Goal: Navigation & Orientation: Find specific page/section

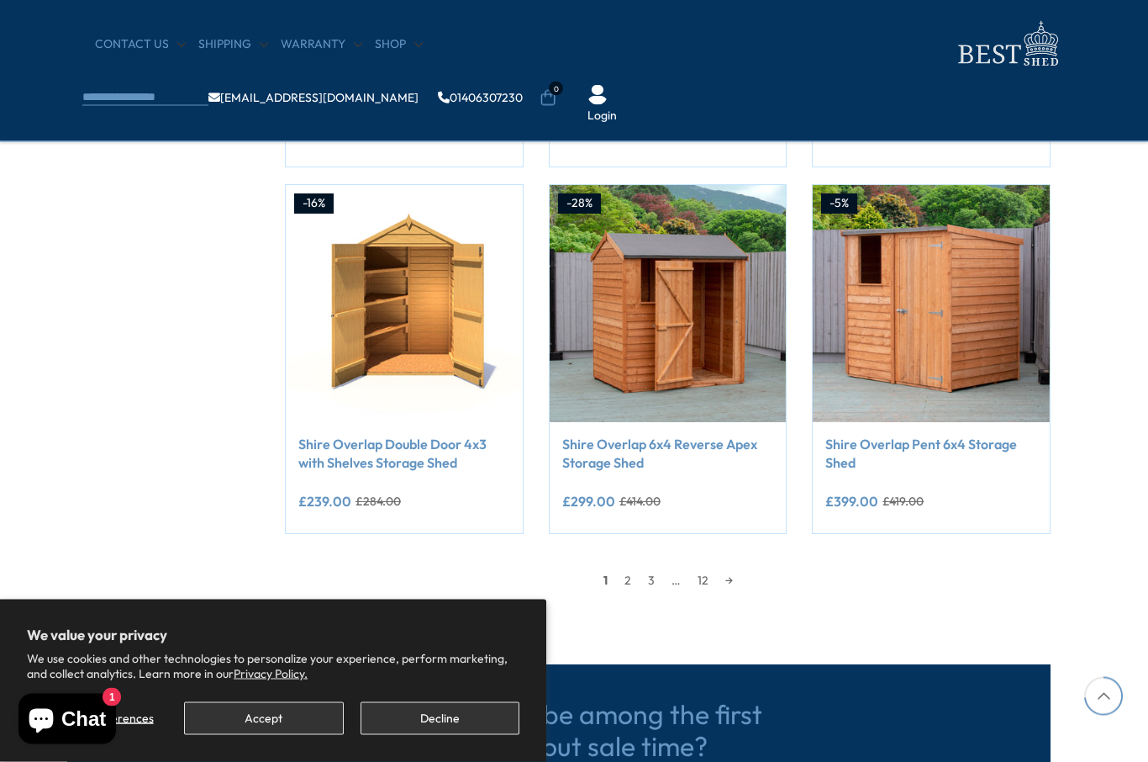
scroll to position [1323, 13]
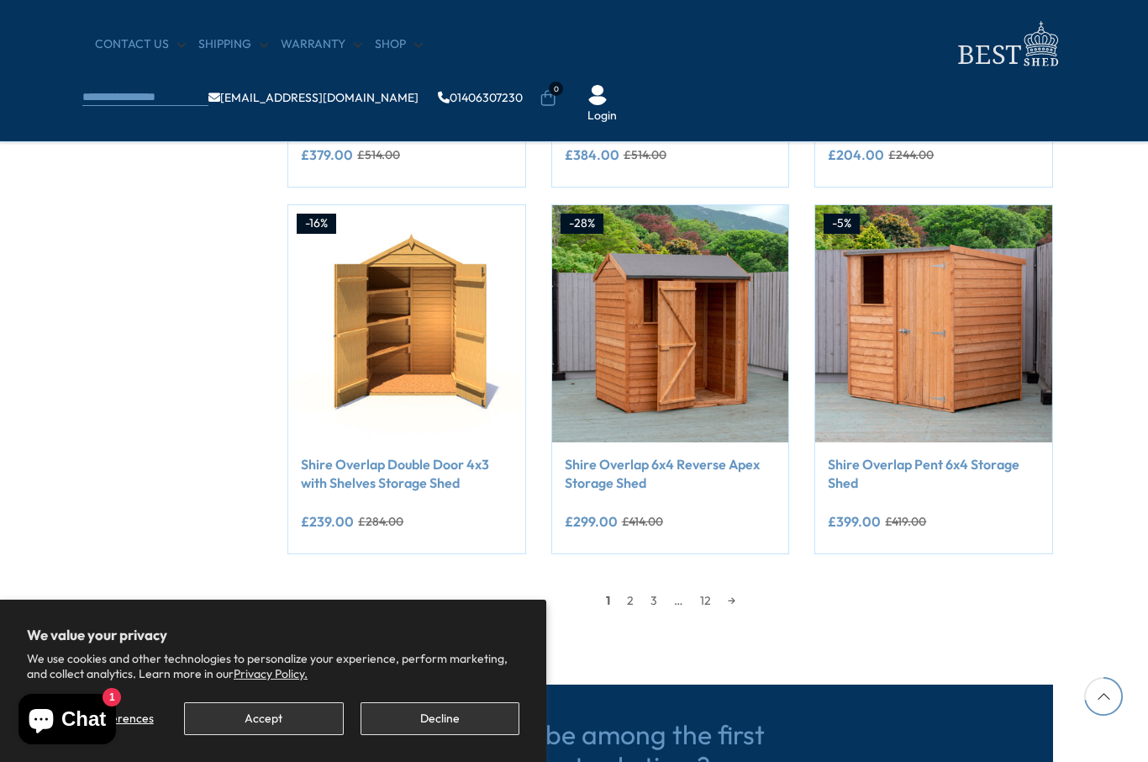
click at [625, 604] on link "2" at bounding box center [631, 600] width 24 height 25
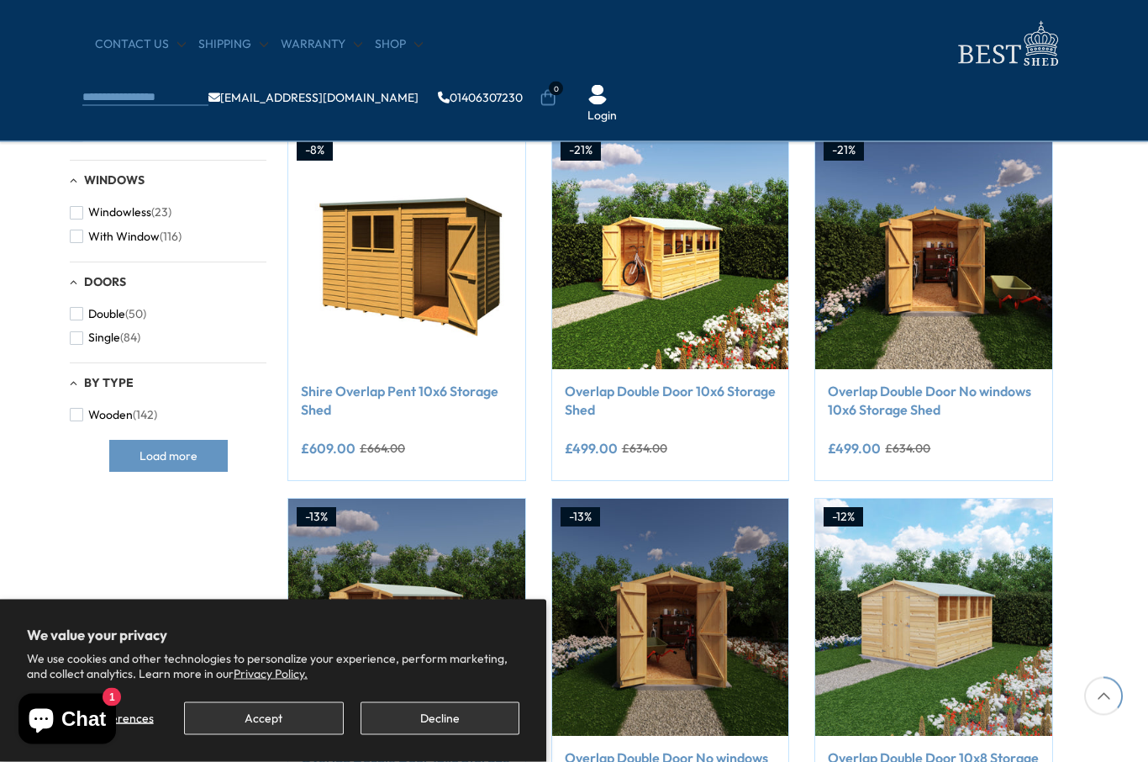
scroll to position [328, 13]
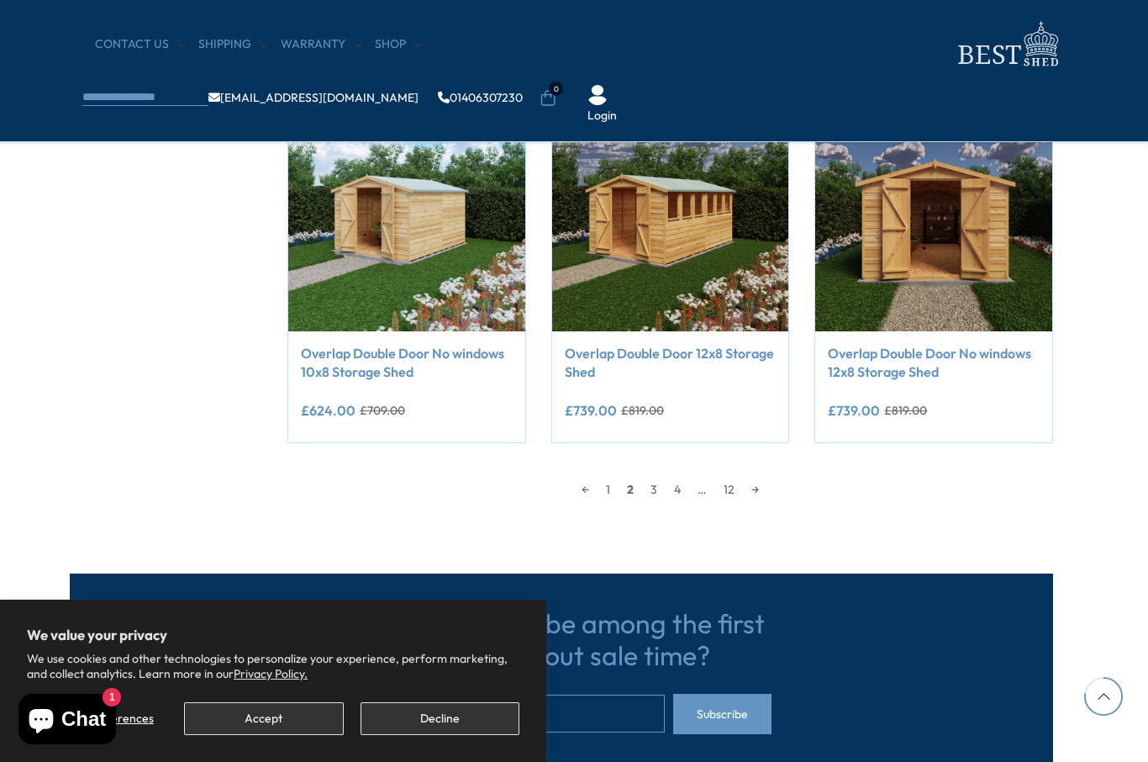
click at [646, 488] on link "3" at bounding box center [654, 489] width 24 height 25
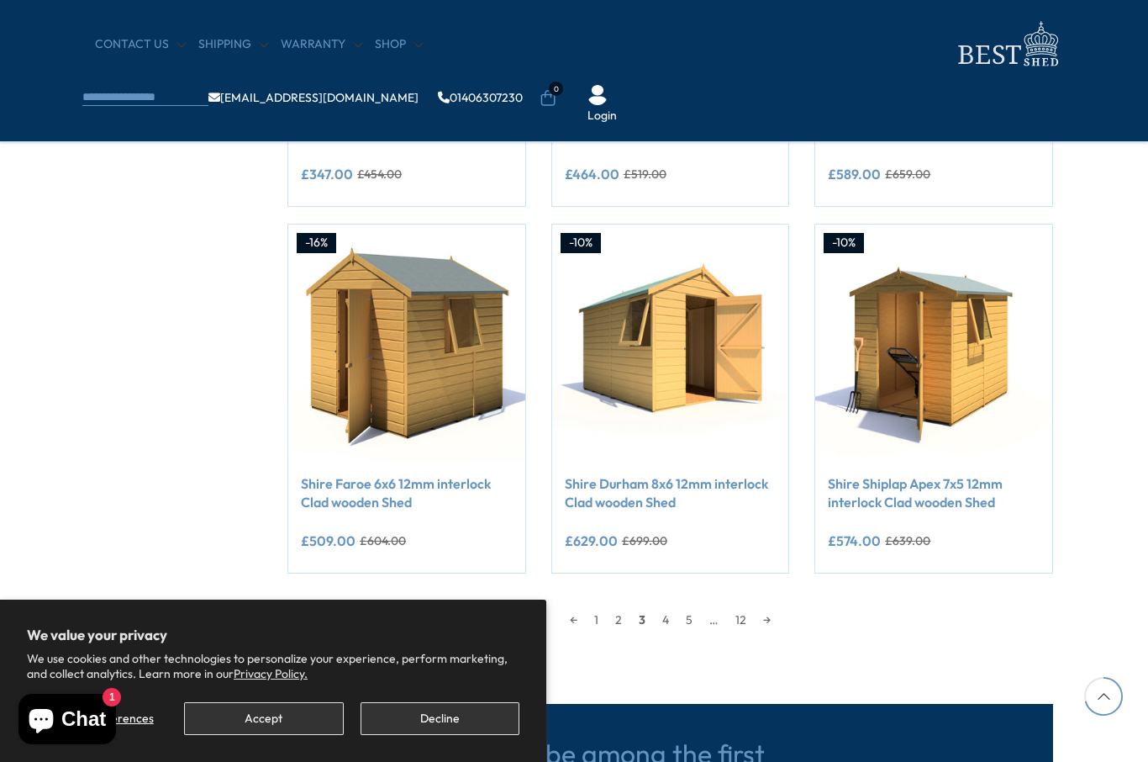
scroll to position [1306, 13]
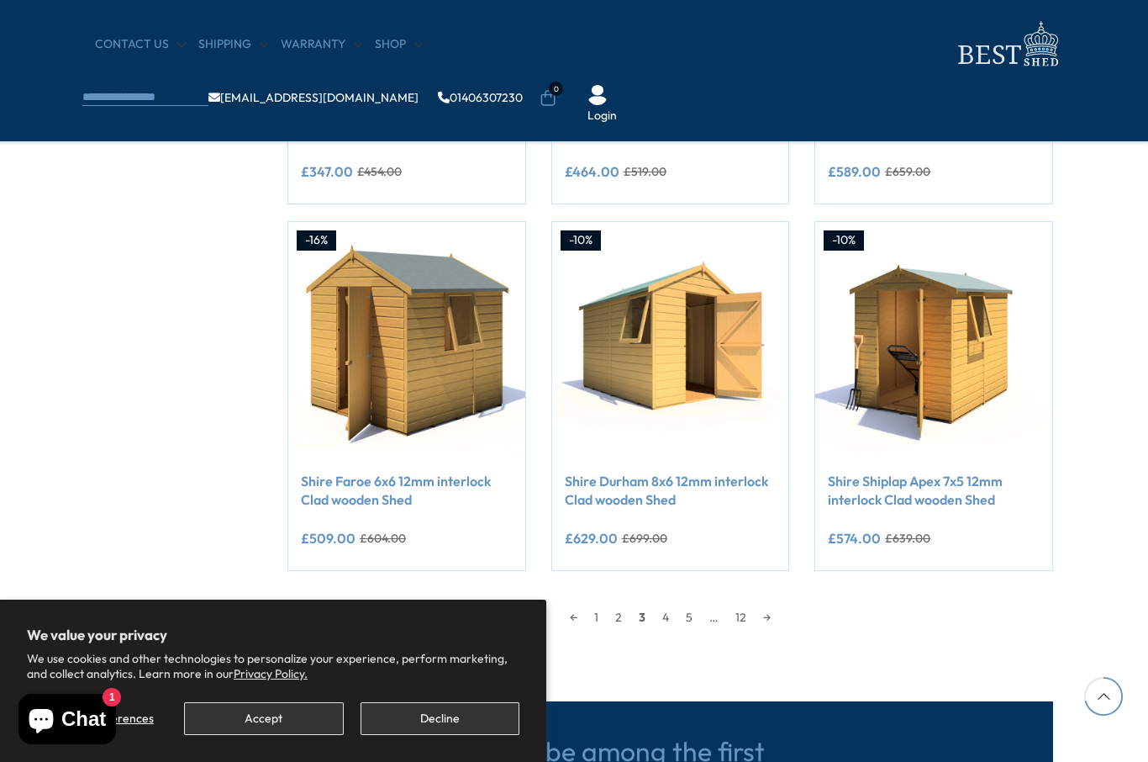
click at [669, 610] on link "4" at bounding box center [666, 616] width 24 height 25
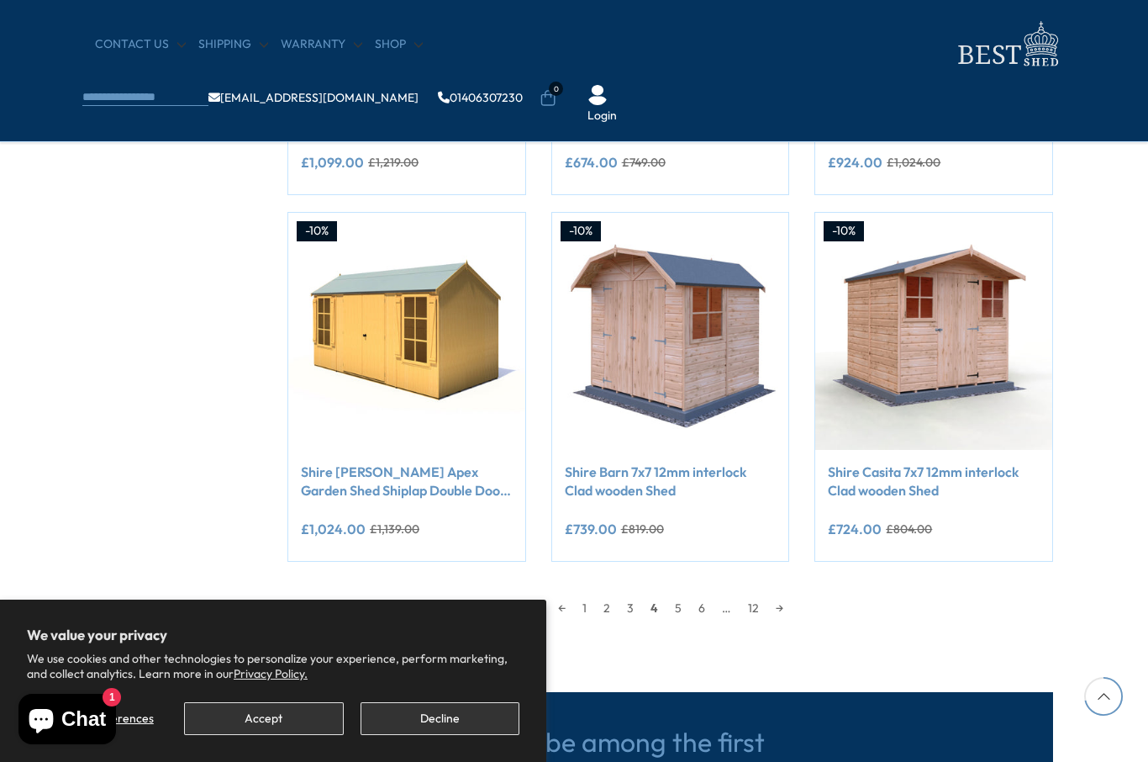
scroll to position [1316, 13]
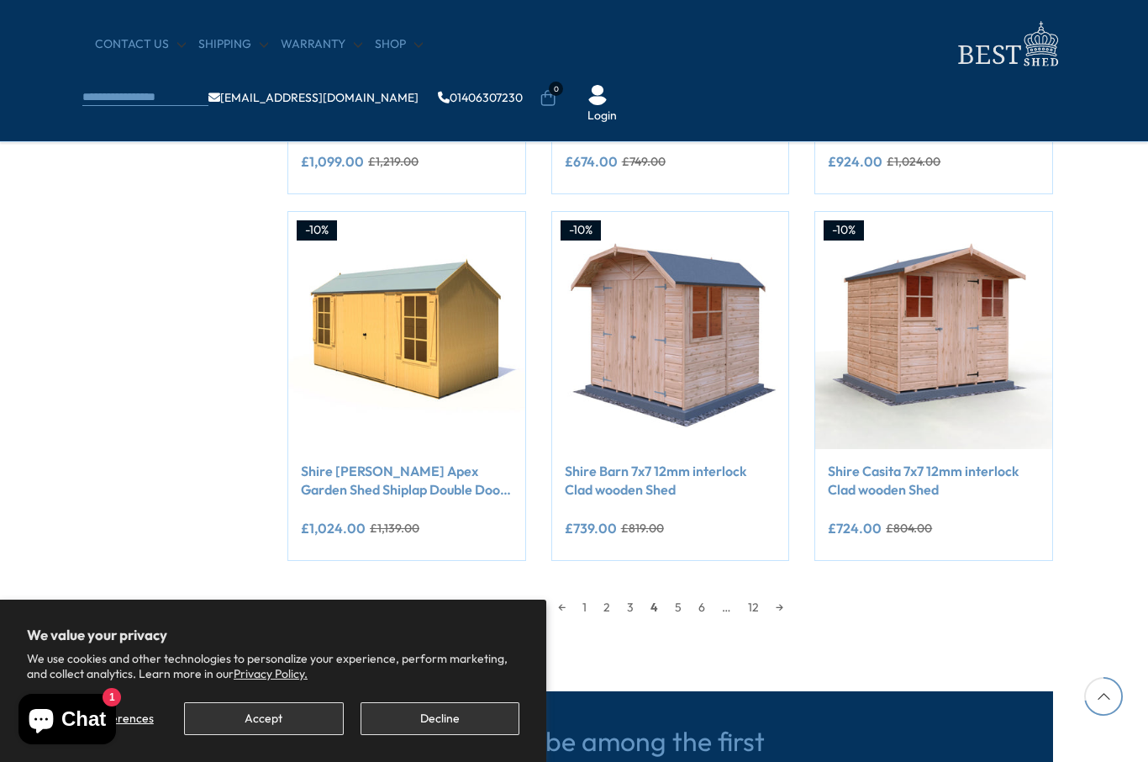
click at [679, 603] on link "5" at bounding box center [679, 606] width 24 height 25
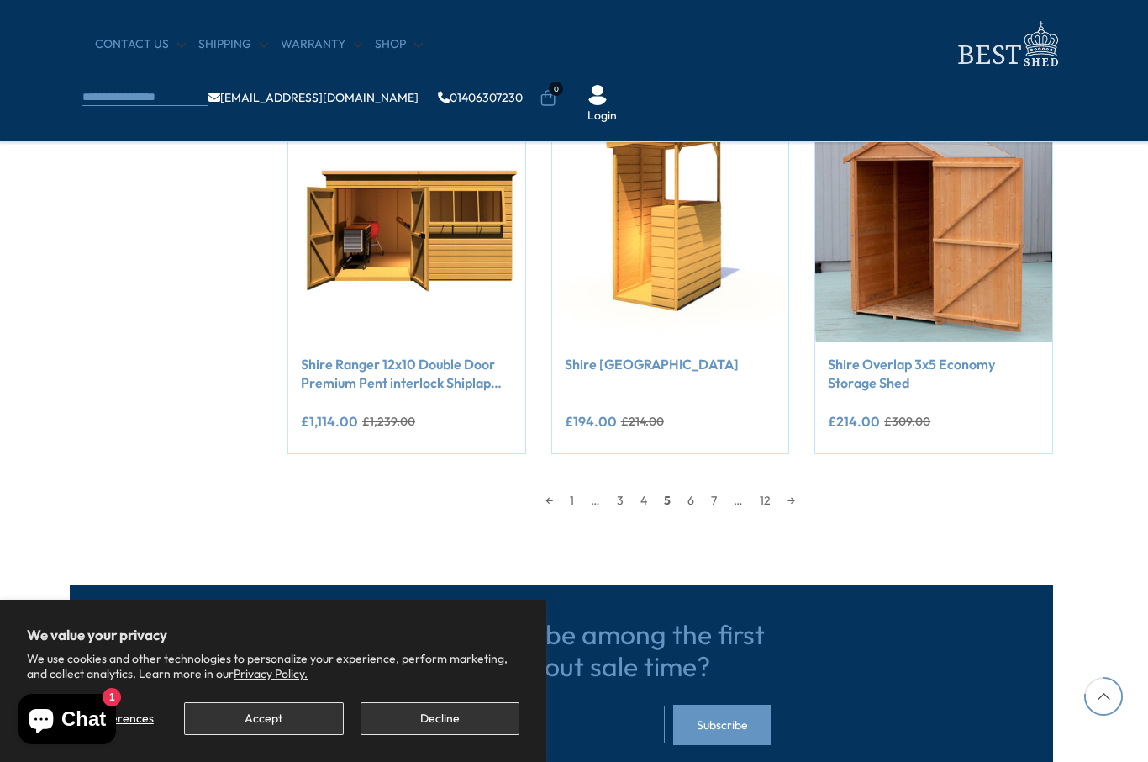
scroll to position [1420, 13]
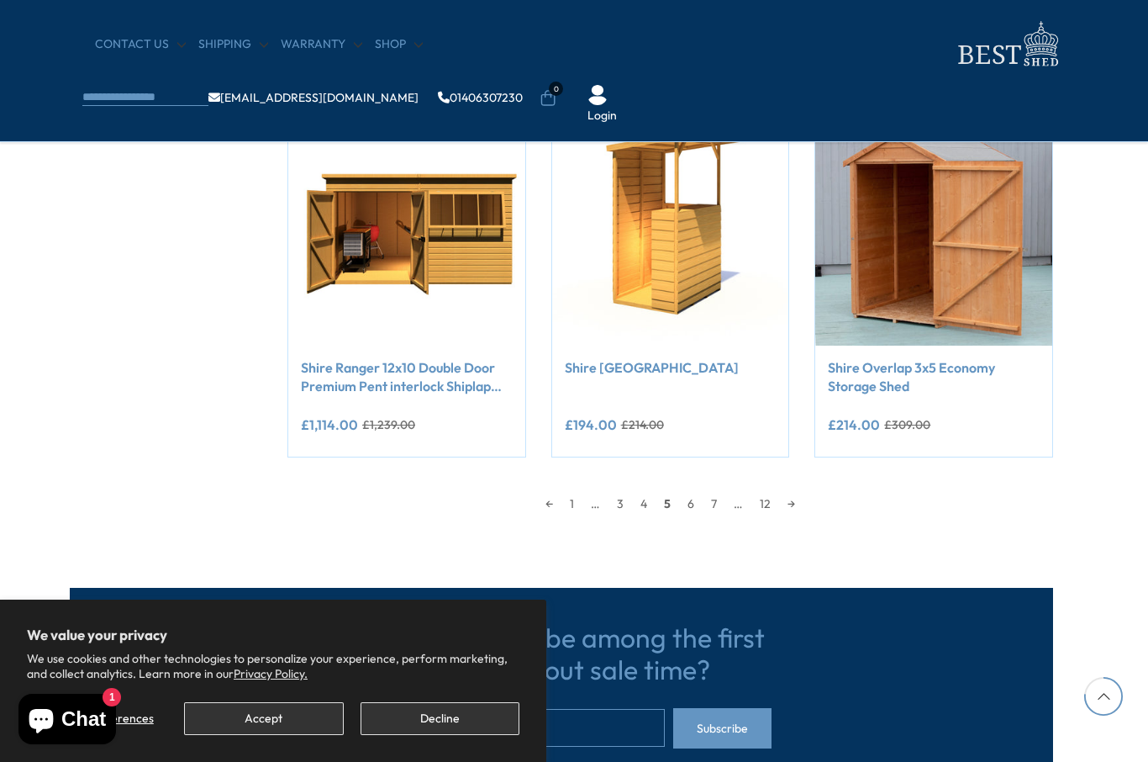
scroll to position [1375, 13]
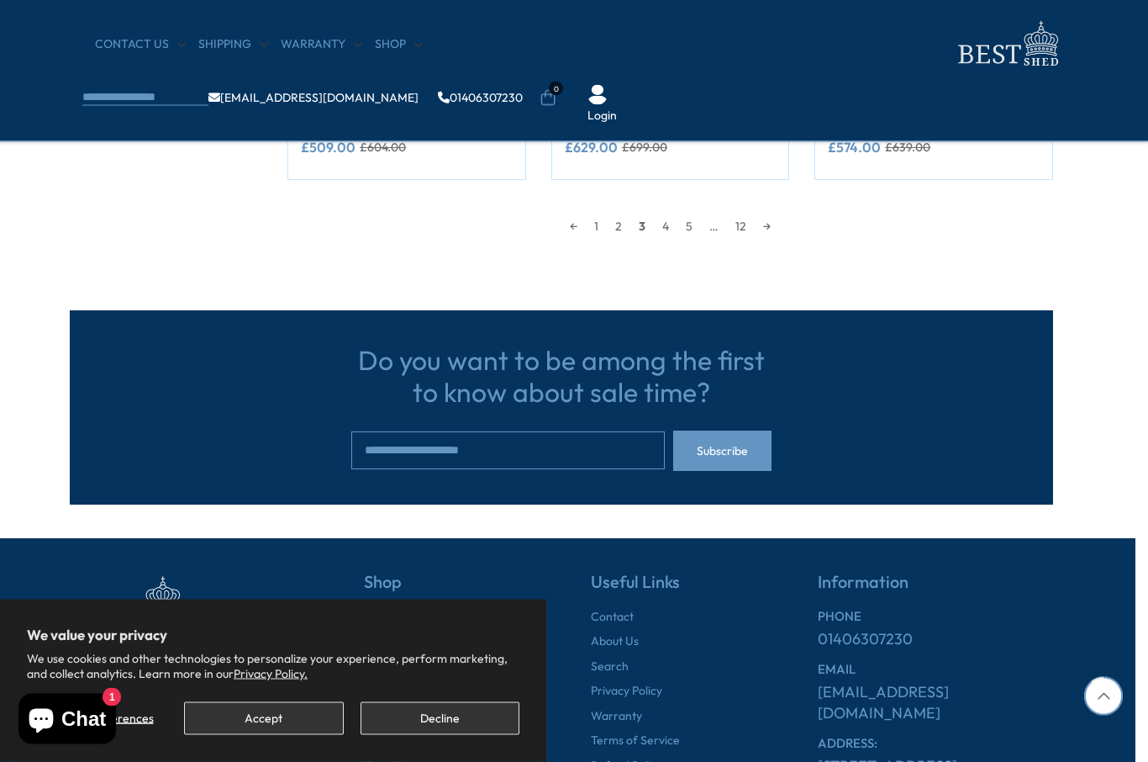
scroll to position [1798, 13]
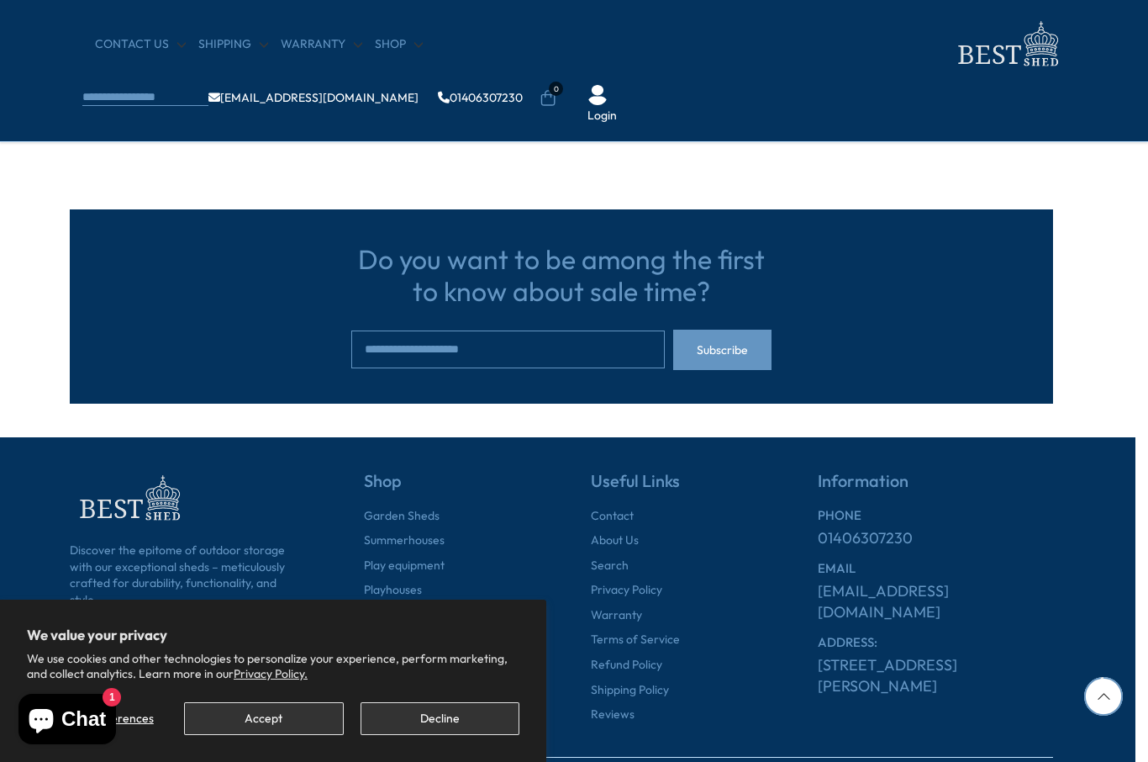
click at [414, 587] on link "Playhouses" at bounding box center [393, 590] width 58 height 17
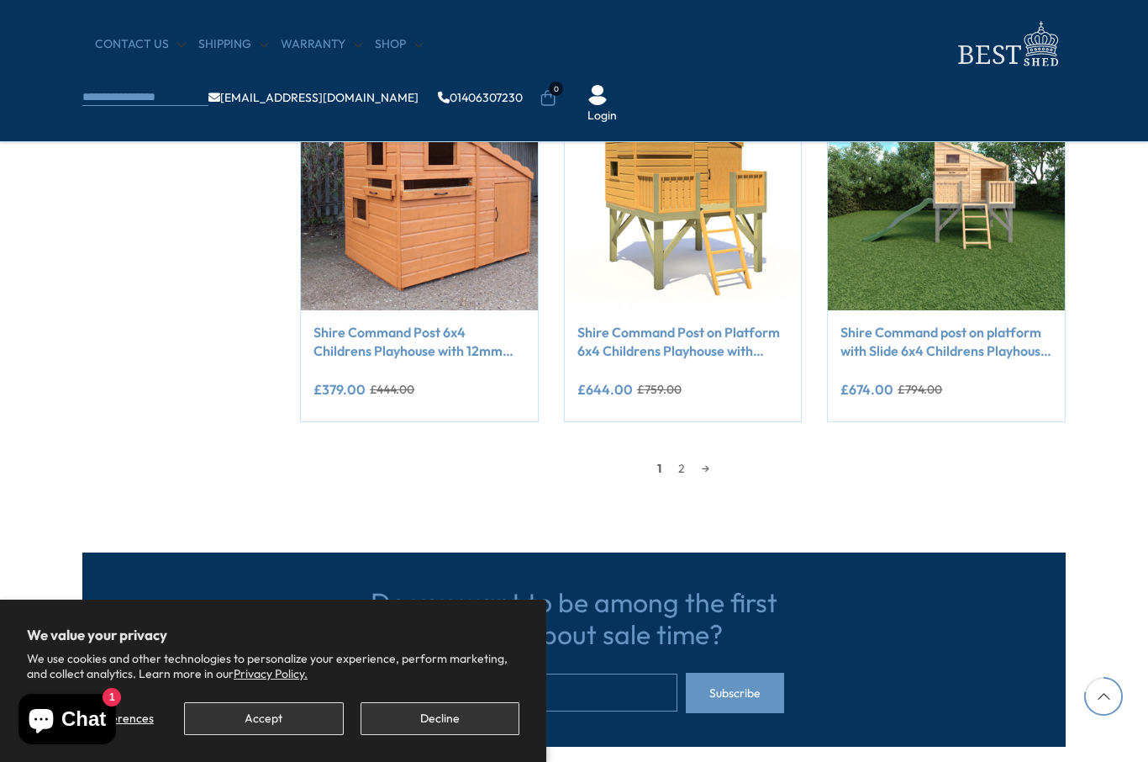
scroll to position [1457, 0]
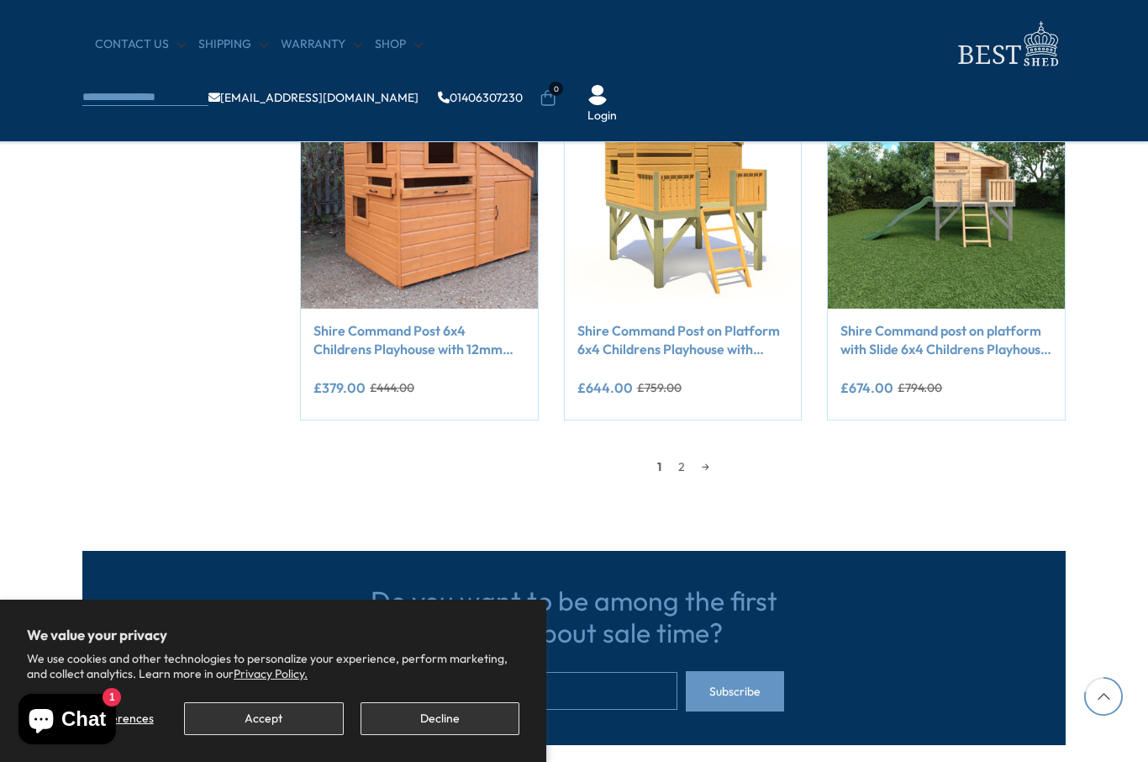
click at [678, 462] on link "2" at bounding box center [682, 466] width 24 height 25
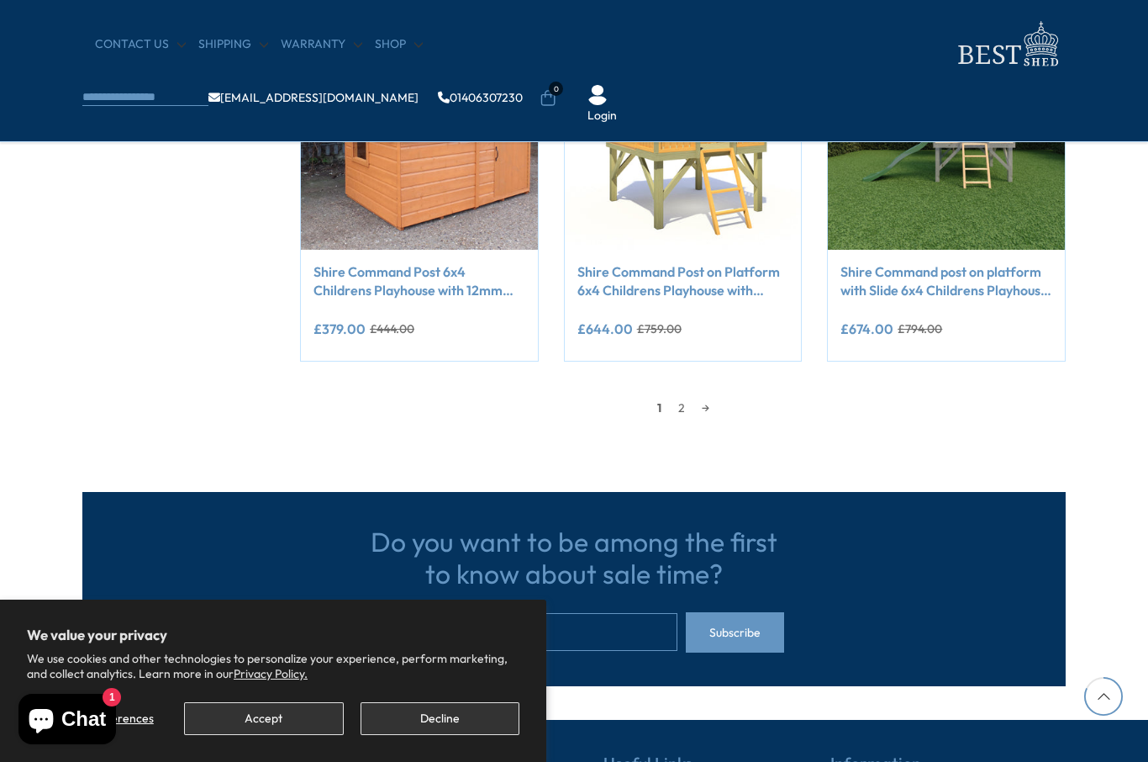
scroll to position [1856, 0]
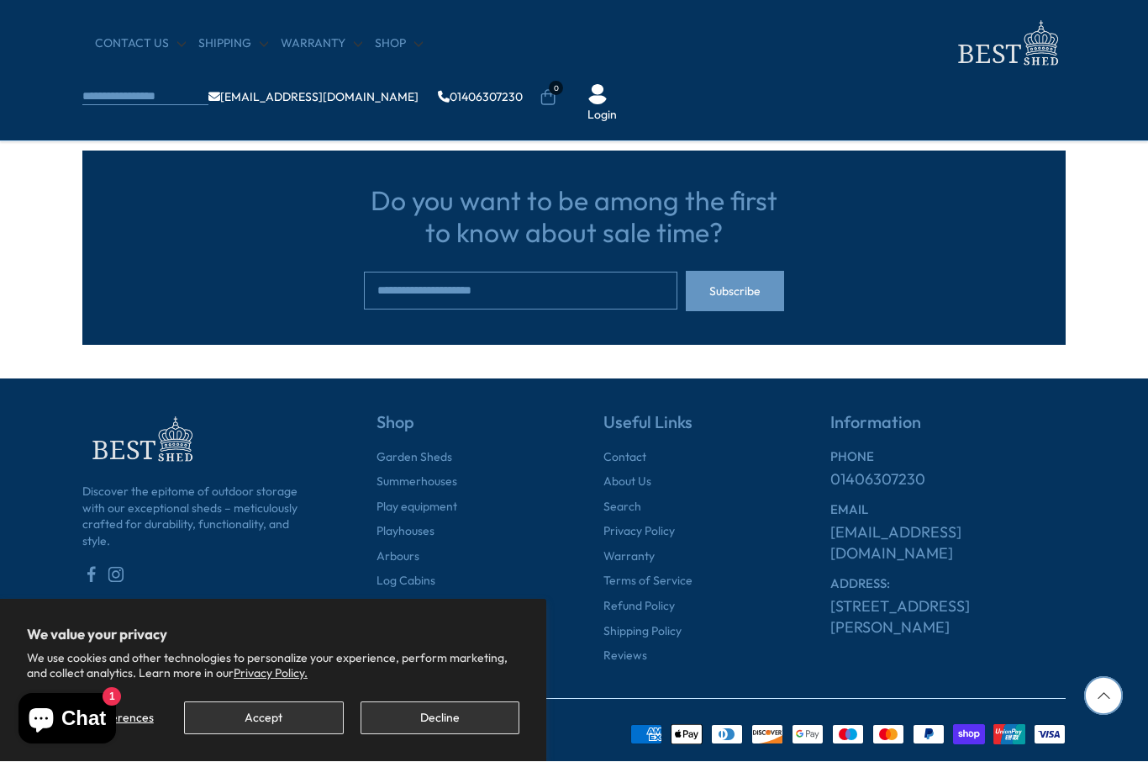
click at [453, 719] on button "Decline" at bounding box center [440, 718] width 159 height 33
